Goal: Task Accomplishment & Management: Manage account settings

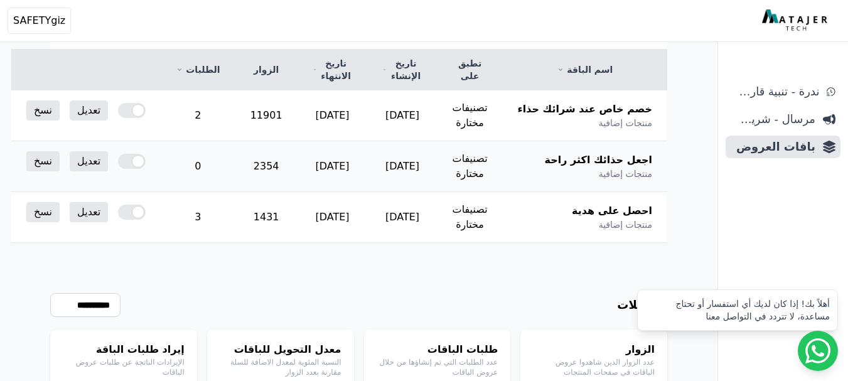
scroll to position [126, 0]
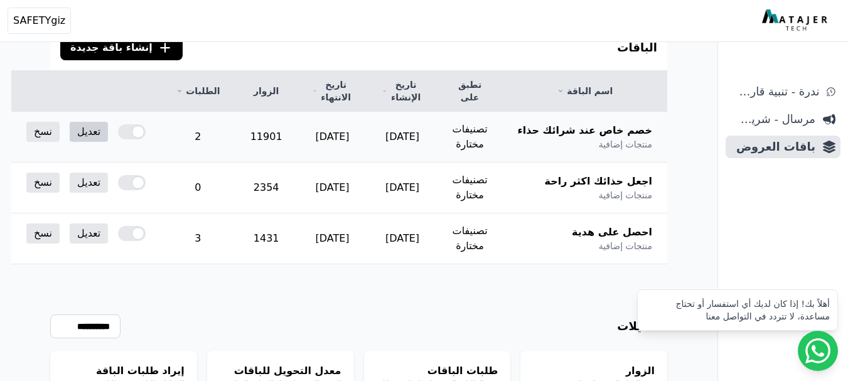
click at [108, 135] on link "تعديل" at bounding box center [89, 132] width 38 height 20
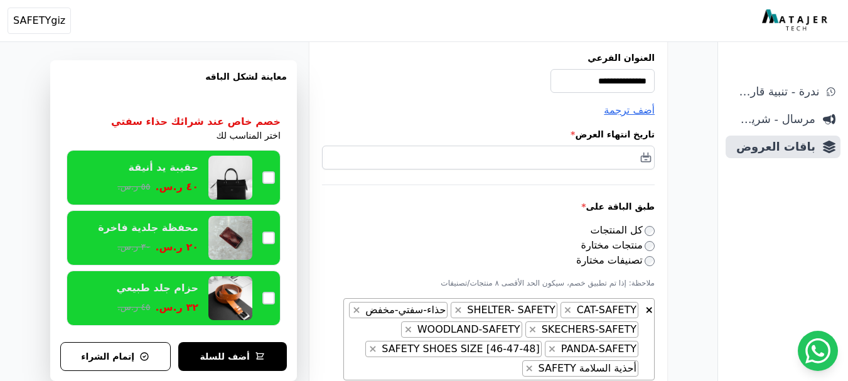
scroll to position [251, 0]
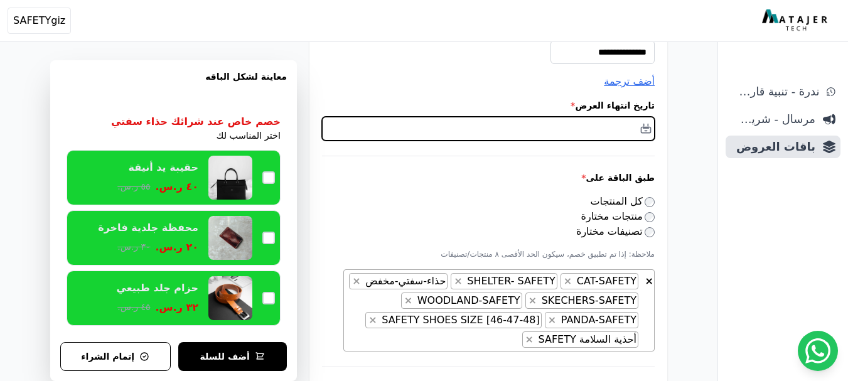
click at [634, 127] on input "text" at bounding box center [488, 129] width 333 height 24
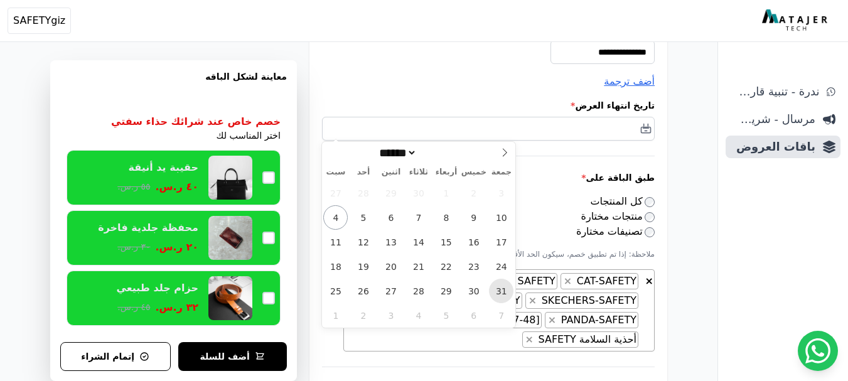
click at [495, 294] on span "31" at bounding box center [501, 291] width 24 height 24
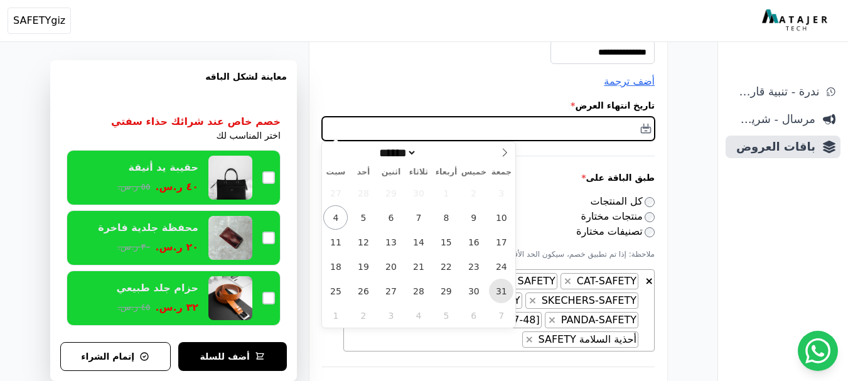
type input "**********"
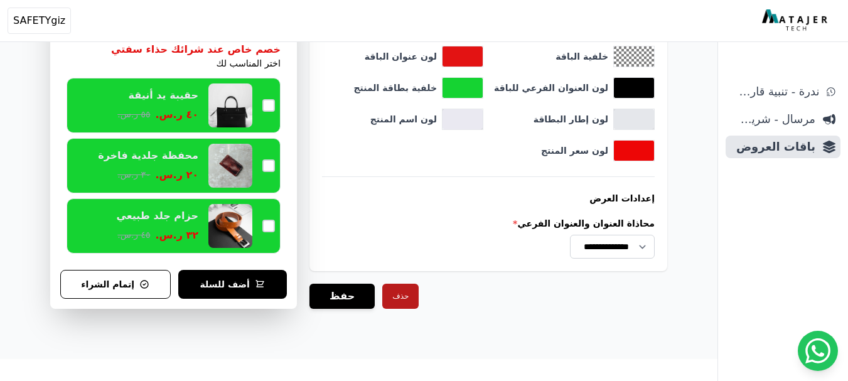
scroll to position [1559, 0]
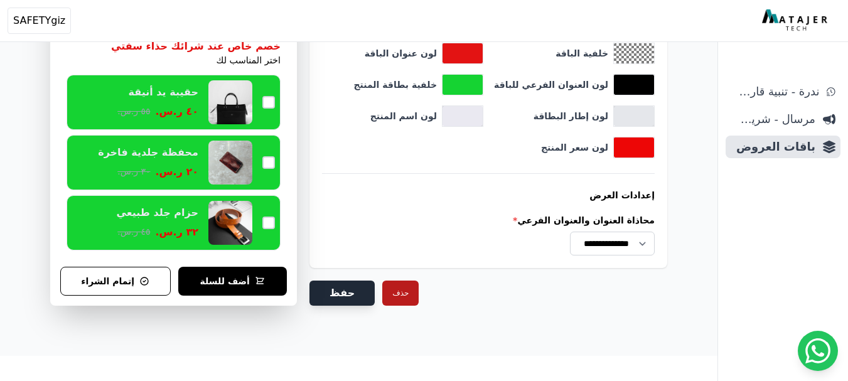
click at [337, 293] on button "حفظ" at bounding box center [342, 293] width 65 height 25
